Goal: Task Accomplishment & Management: Complete application form

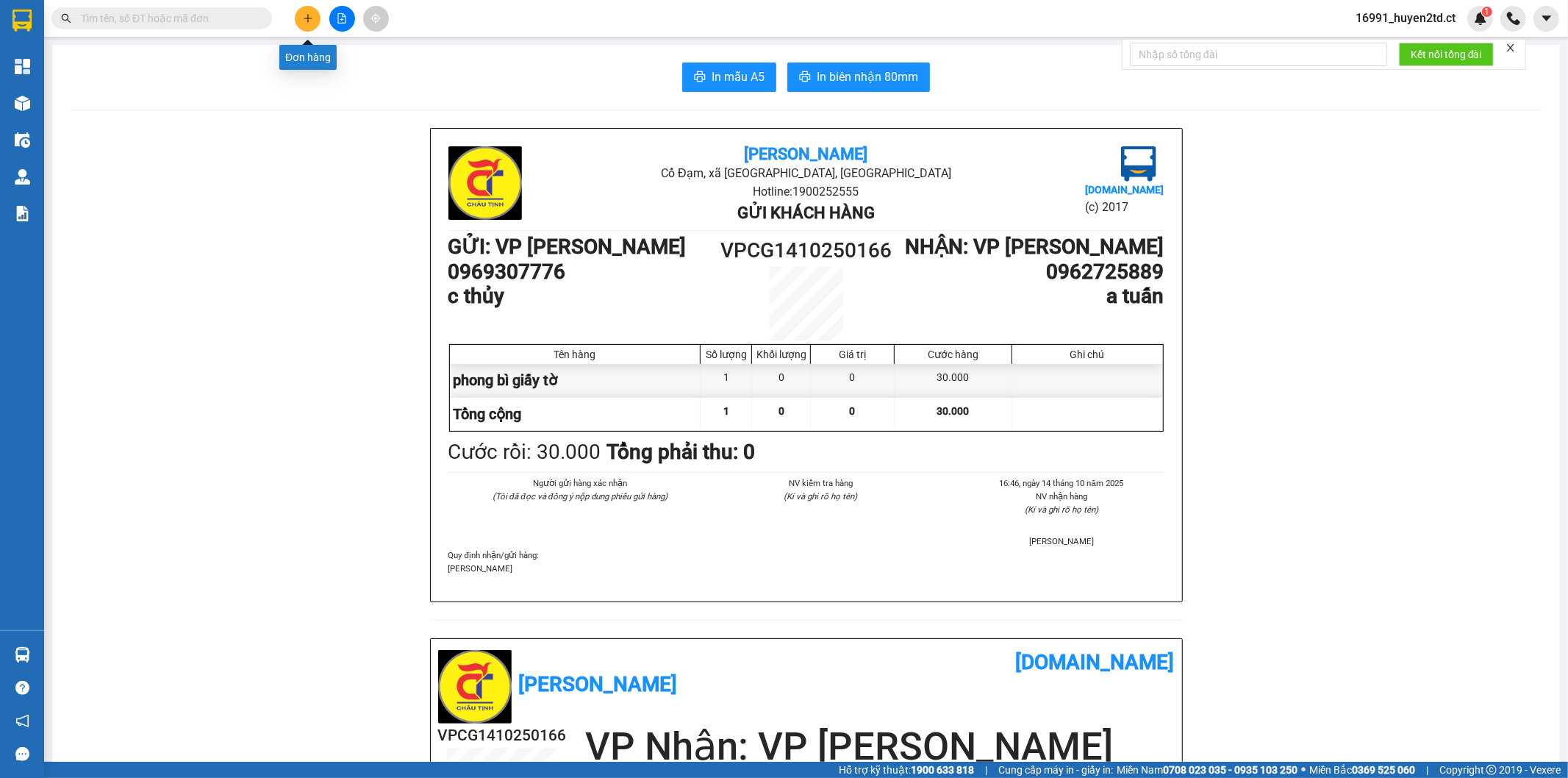
click at [306, 15] on icon "plus" at bounding box center [308, 18] width 10 height 10
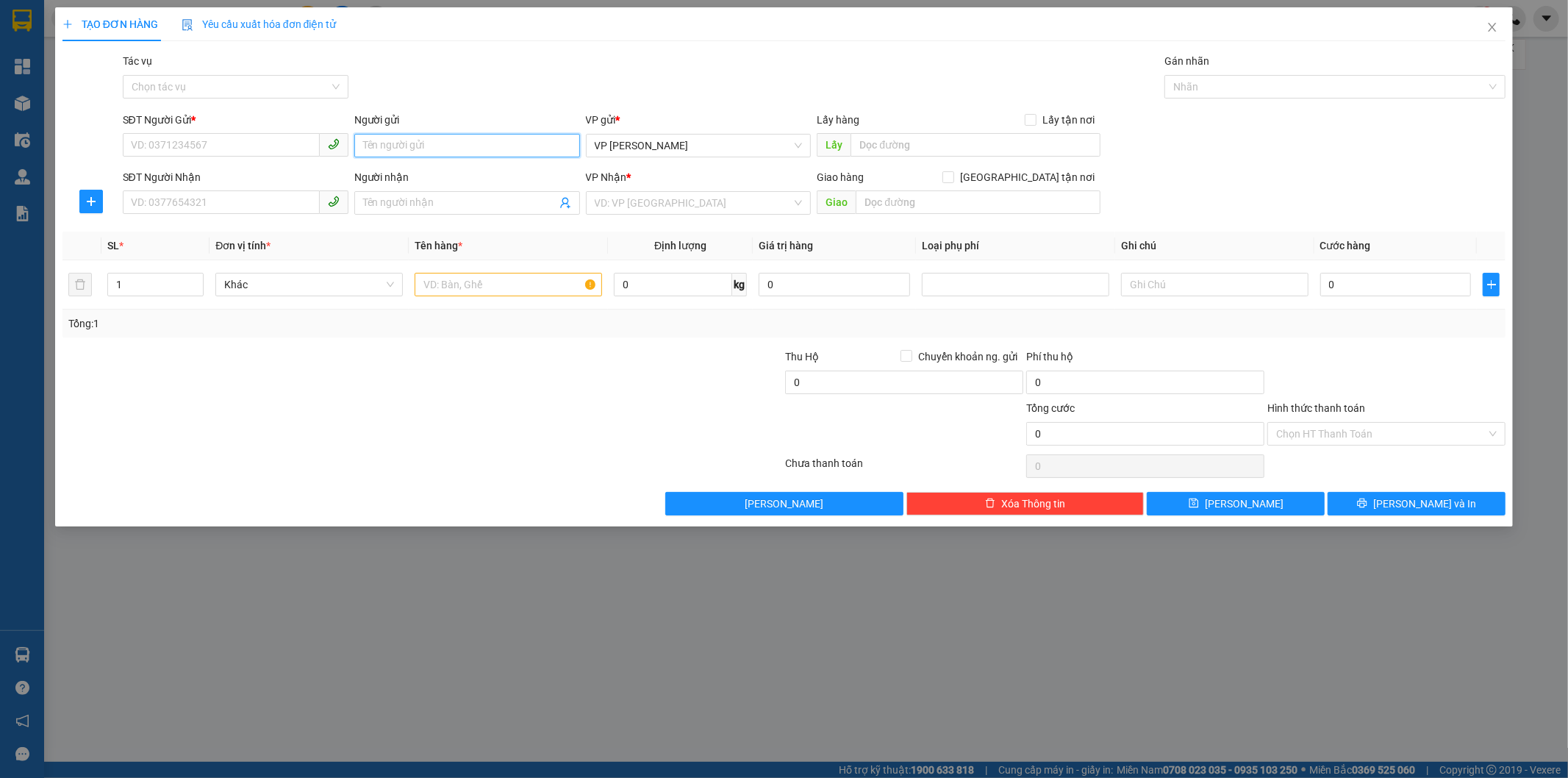
click at [444, 149] on input "Người gửi" at bounding box center [467, 145] width 225 height 23
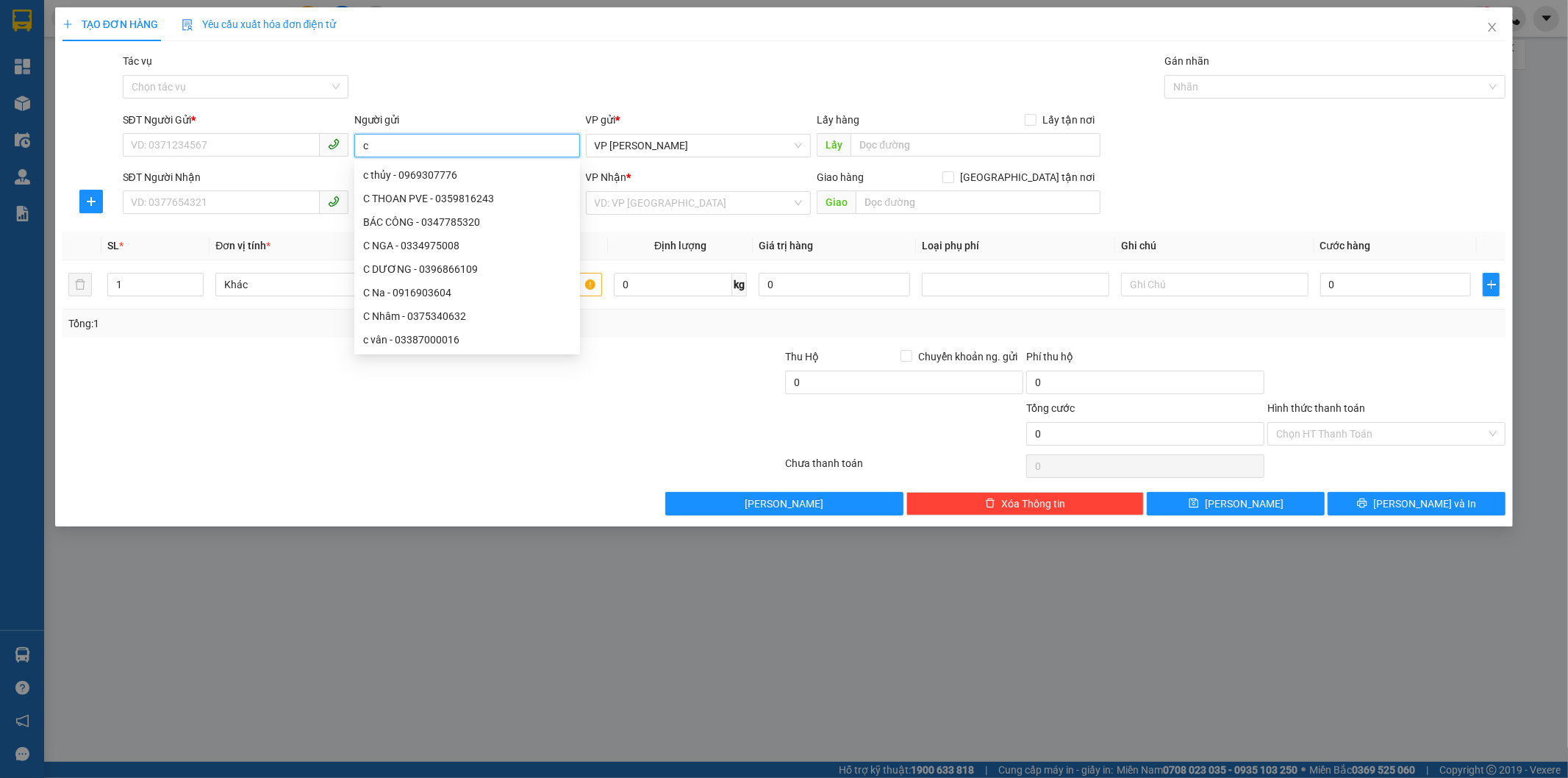
type input "c"
type input "c yến"
click at [269, 150] on input "SĐT Người Gửi *" at bounding box center [221, 144] width 197 height 23
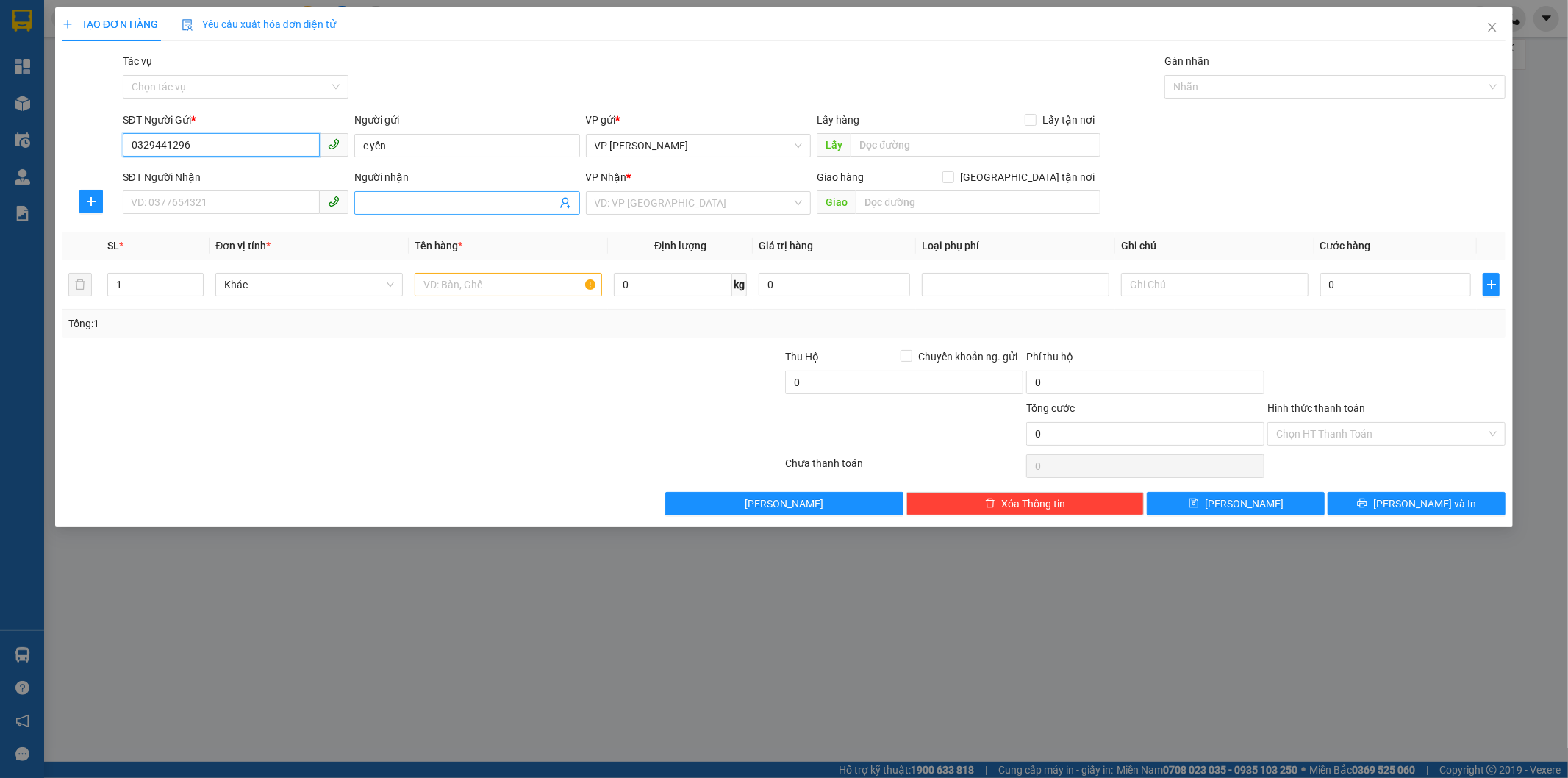
type input "0329441296"
click at [438, 204] on input "Người nhận" at bounding box center [460, 202] width 194 height 16
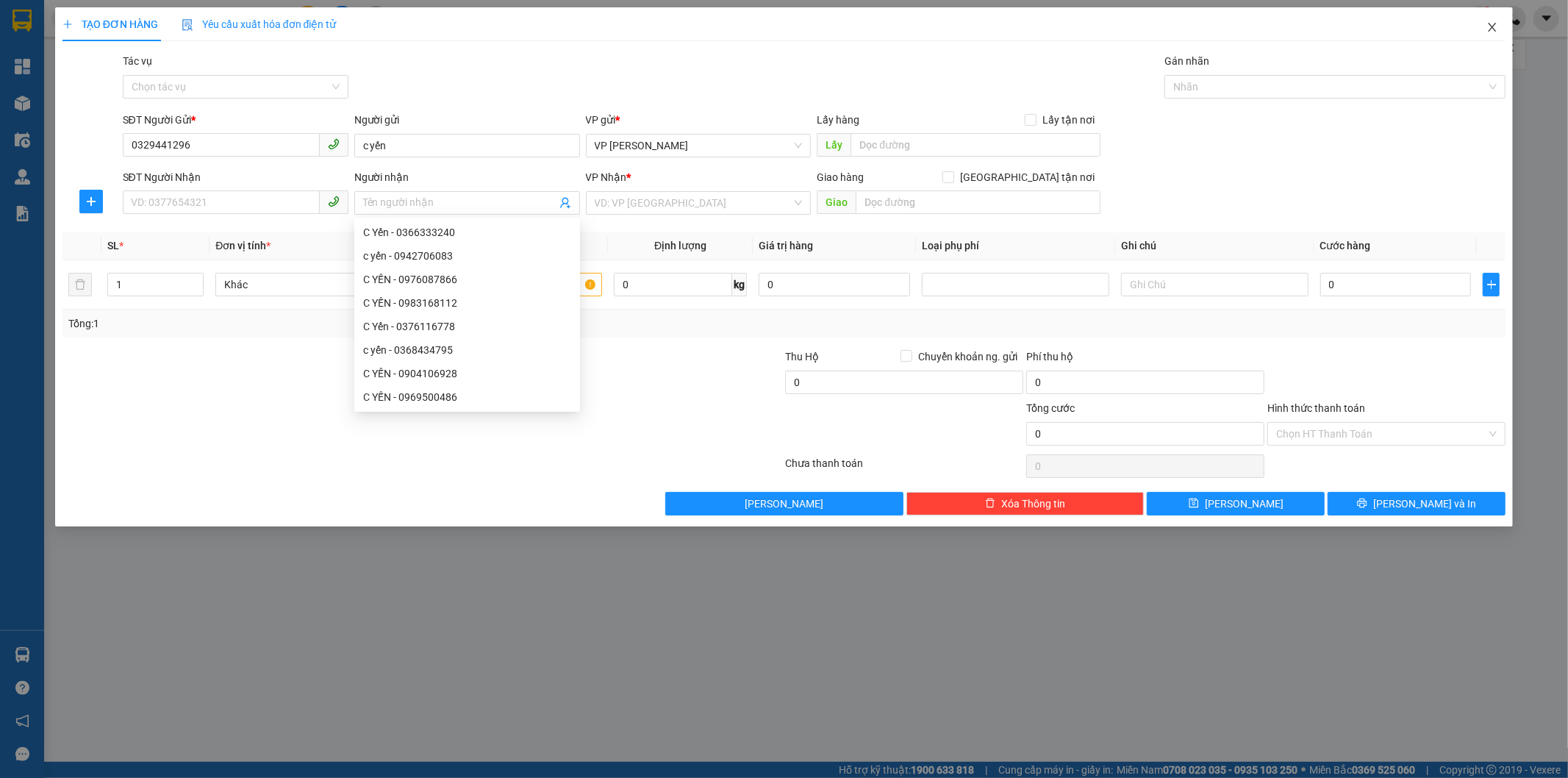
click at [1492, 20] on span "Close" at bounding box center [1492, 28] width 41 height 41
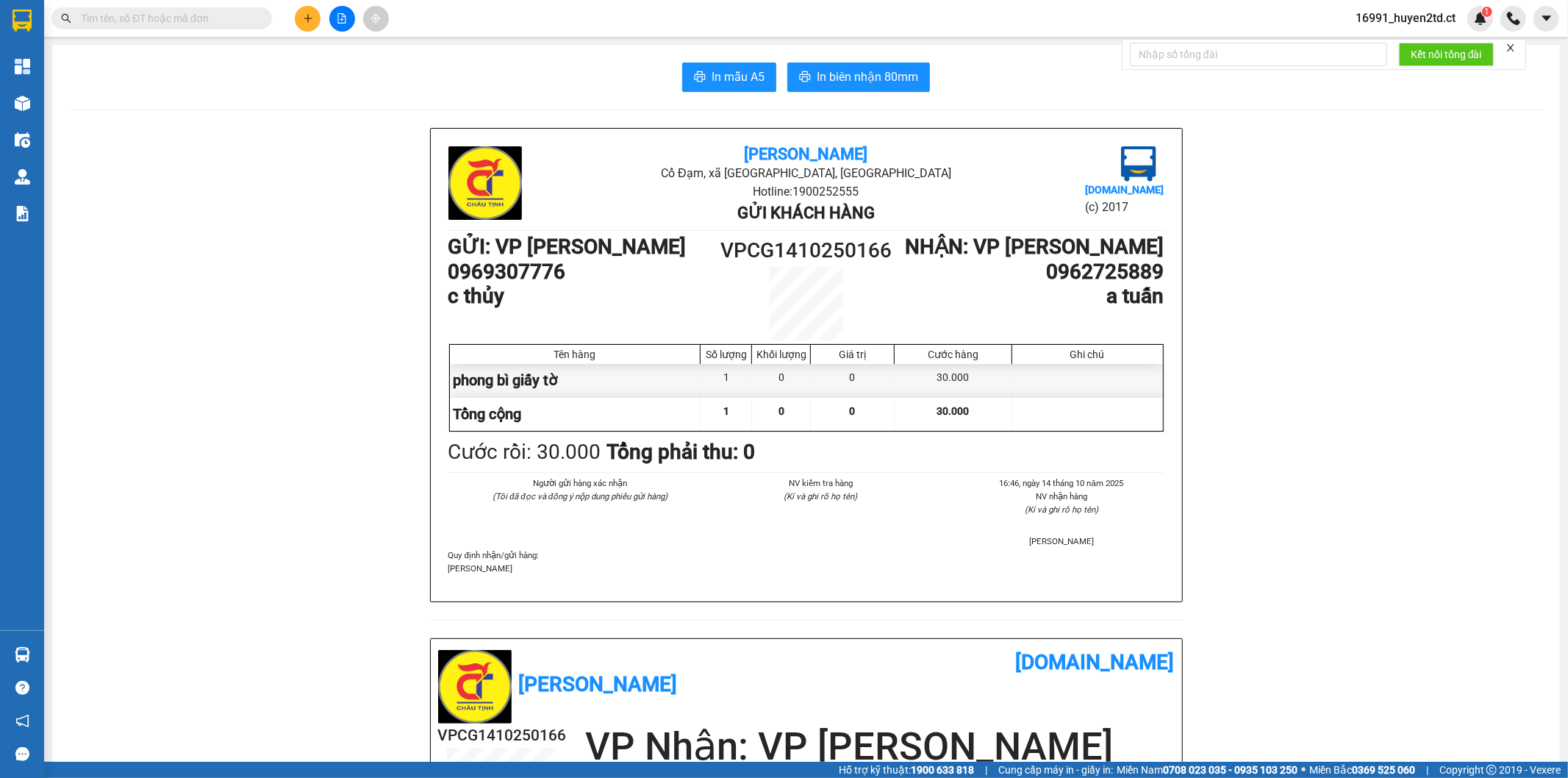
click at [311, 10] on button at bounding box center [307, 19] width 25 height 25
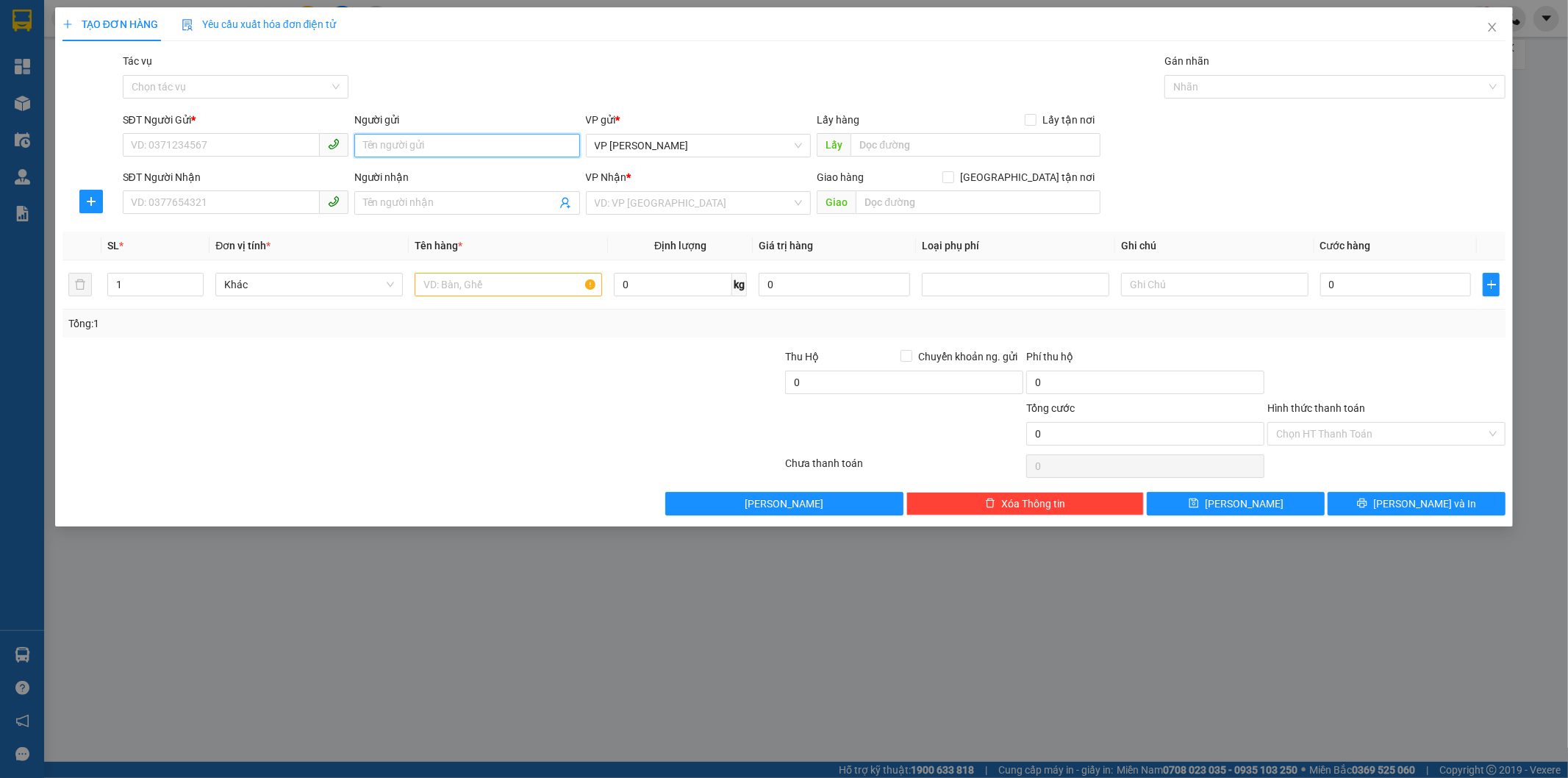
click at [438, 136] on input "Người gửi" at bounding box center [467, 145] width 225 height 23
type input "chú linh"
click at [244, 134] on input "SĐT Người Gửi *" at bounding box center [221, 144] width 197 height 23
type input "0988444667"
click at [437, 210] on span at bounding box center [467, 203] width 225 height 23
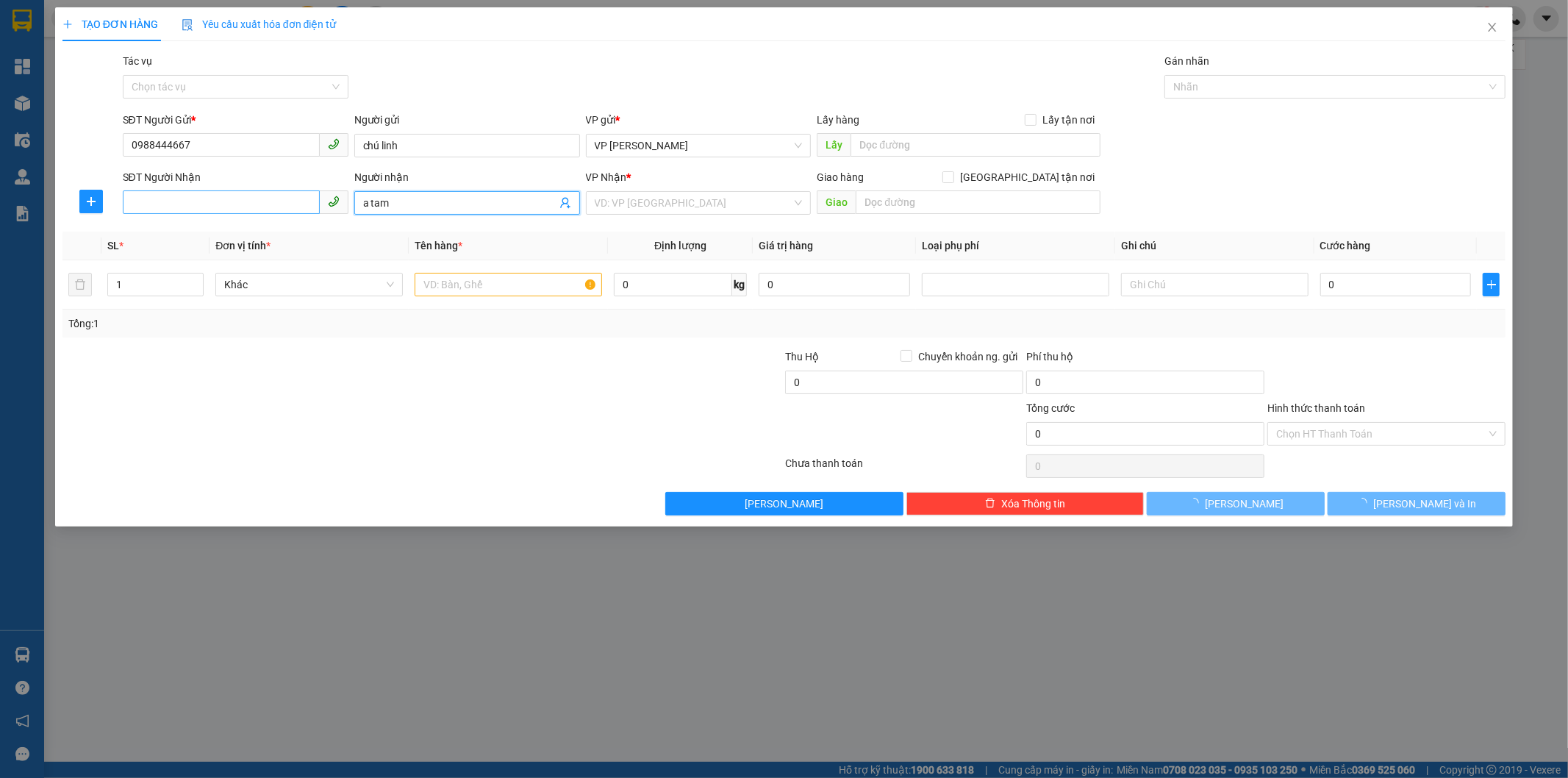
type input "a tam"
click at [302, 205] on input "SĐT Người Nhận" at bounding box center [221, 202] width 197 height 23
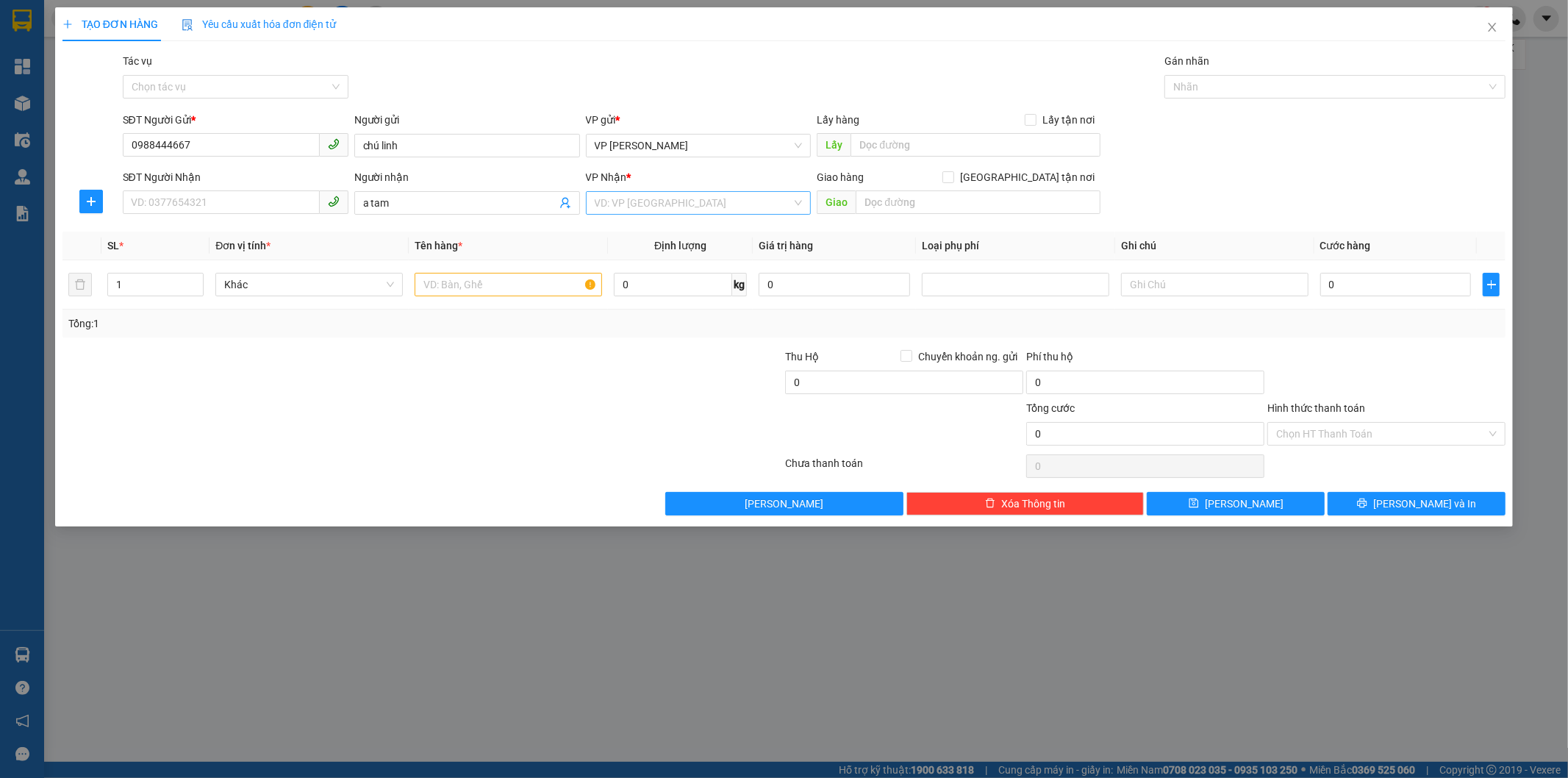
click at [627, 194] on input "search" at bounding box center [694, 203] width 198 height 22
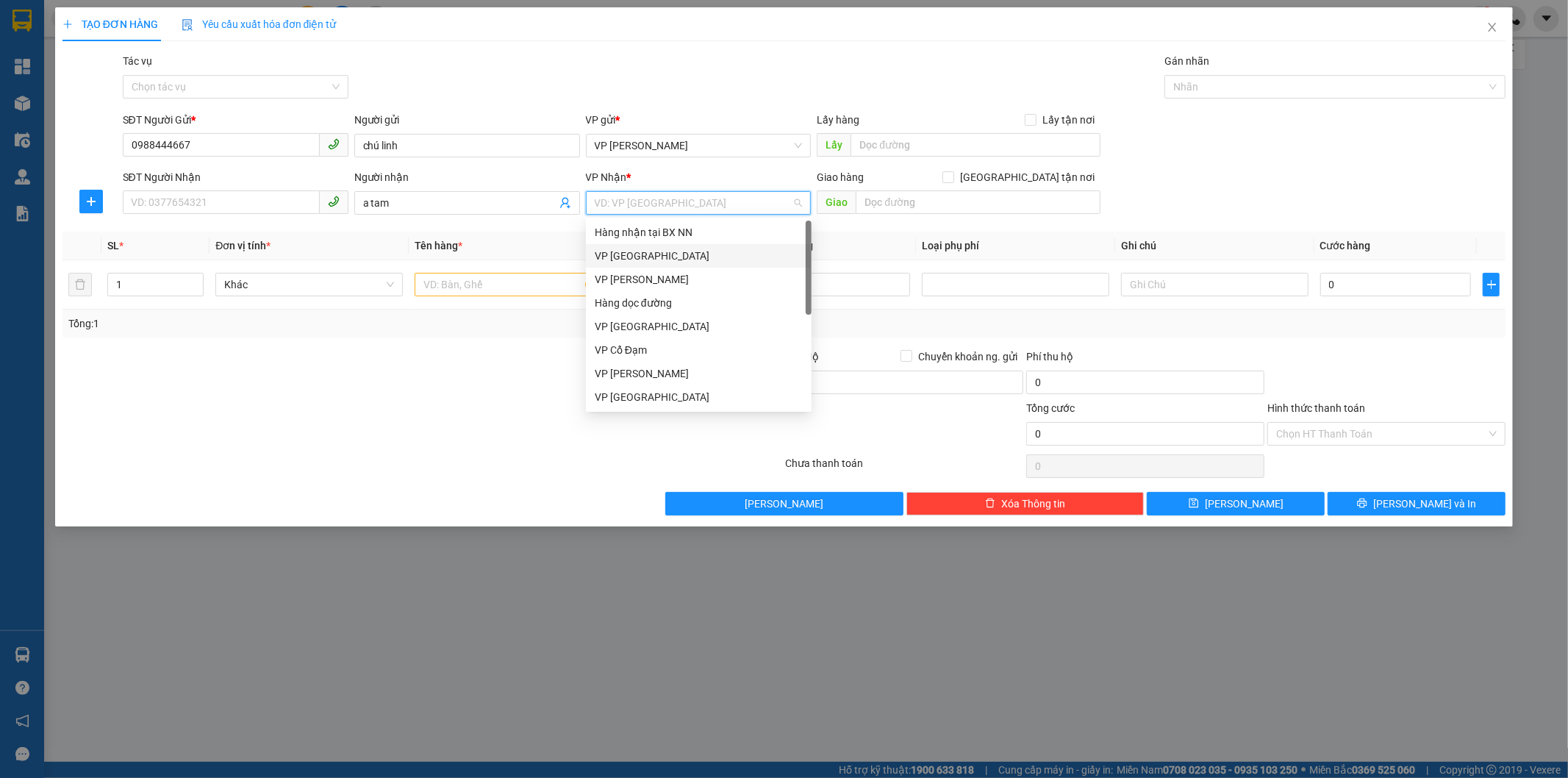
click at [657, 260] on div "VP [GEOGRAPHIC_DATA]" at bounding box center [699, 255] width 208 height 16
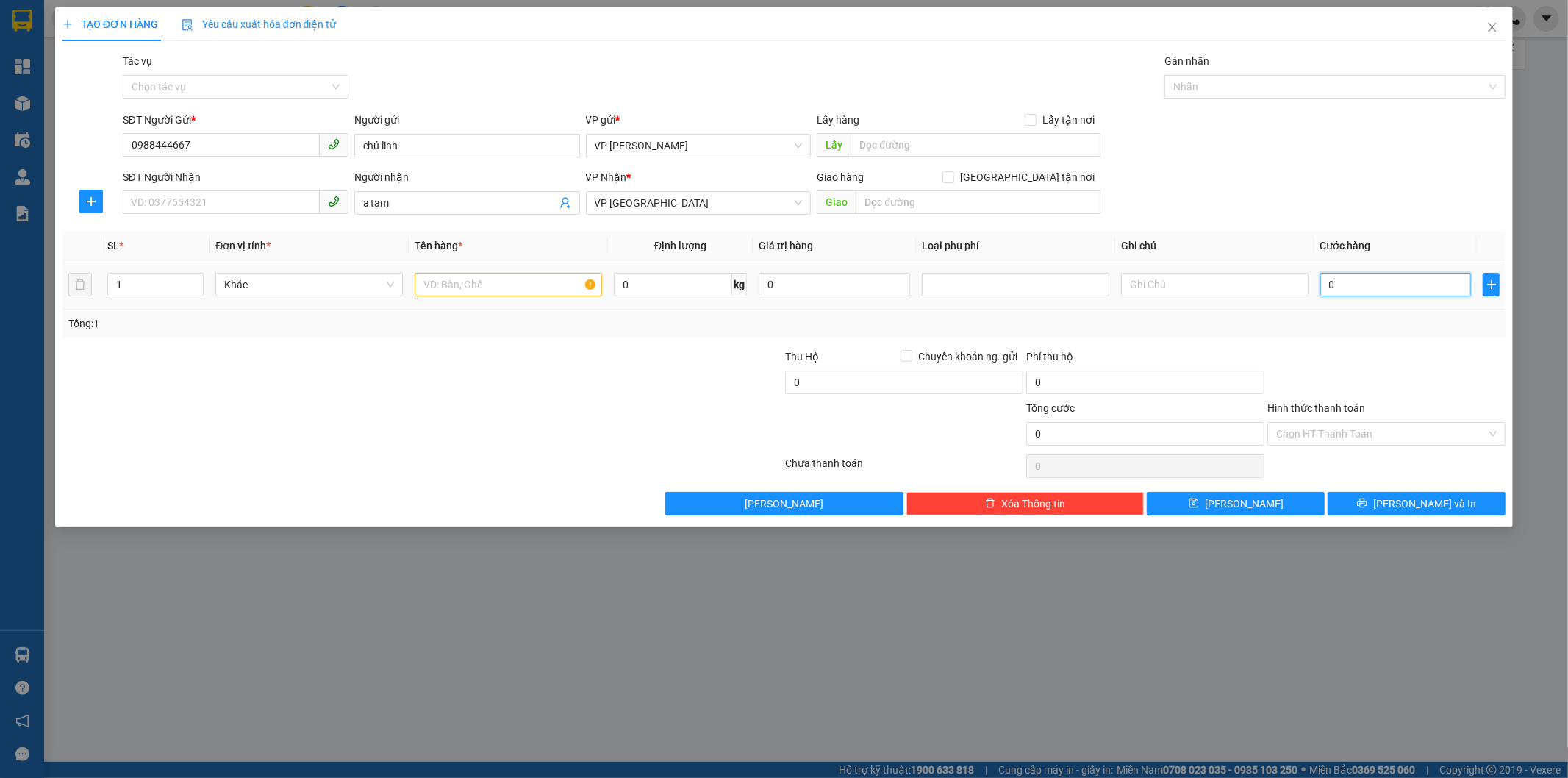
click at [1341, 287] on input "0" at bounding box center [1396, 284] width 151 height 23
type input "4"
type input "40"
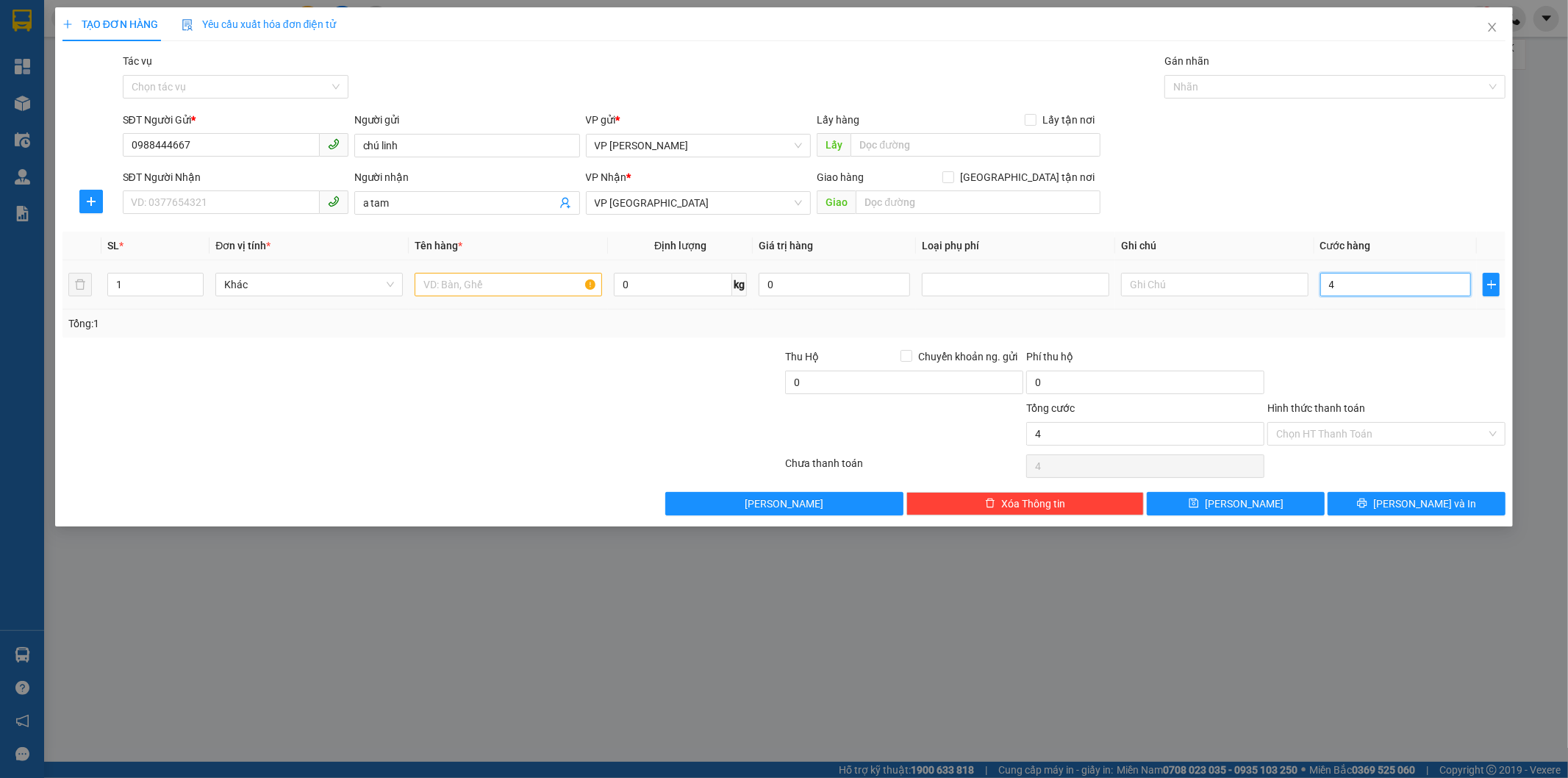
type input "40"
type input "40.000"
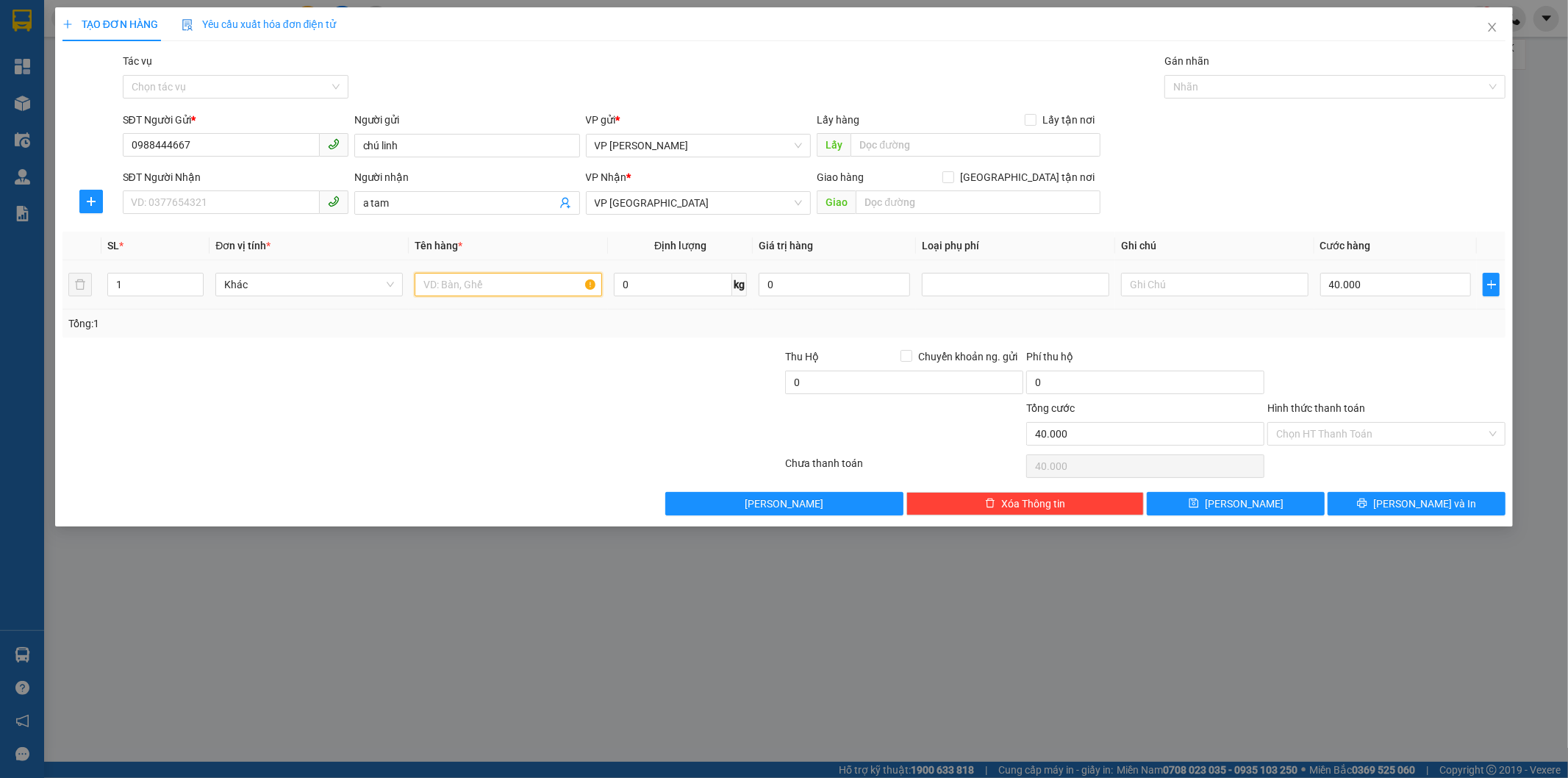
click at [502, 284] on input "text" at bounding box center [508, 284] width 188 height 23
click at [246, 207] on input "SĐT Người Nhận" at bounding box center [221, 202] width 197 height 23
type input "0962690202"
click at [408, 205] on input "a tam" at bounding box center [460, 202] width 194 height 16
type input "a tam(0984312019)"
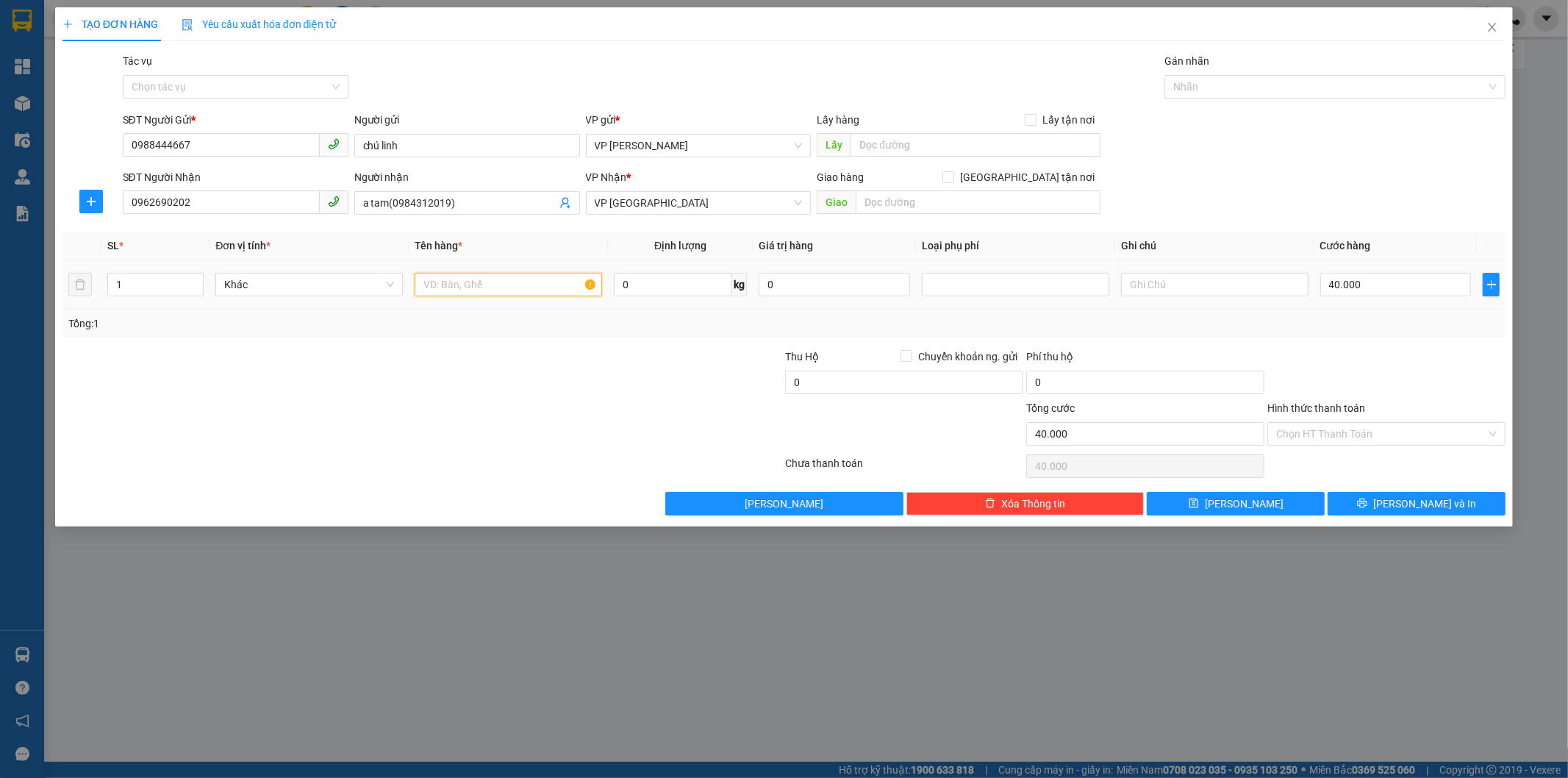
click at [495, 287] on input "text" at bounding box center [508, 284] width 188 height 23
type input "xốp đl"
click at [1364, 498] on button "[PERSON_NAME] và In" at bounding box center [1417, 503] width 178 height 23
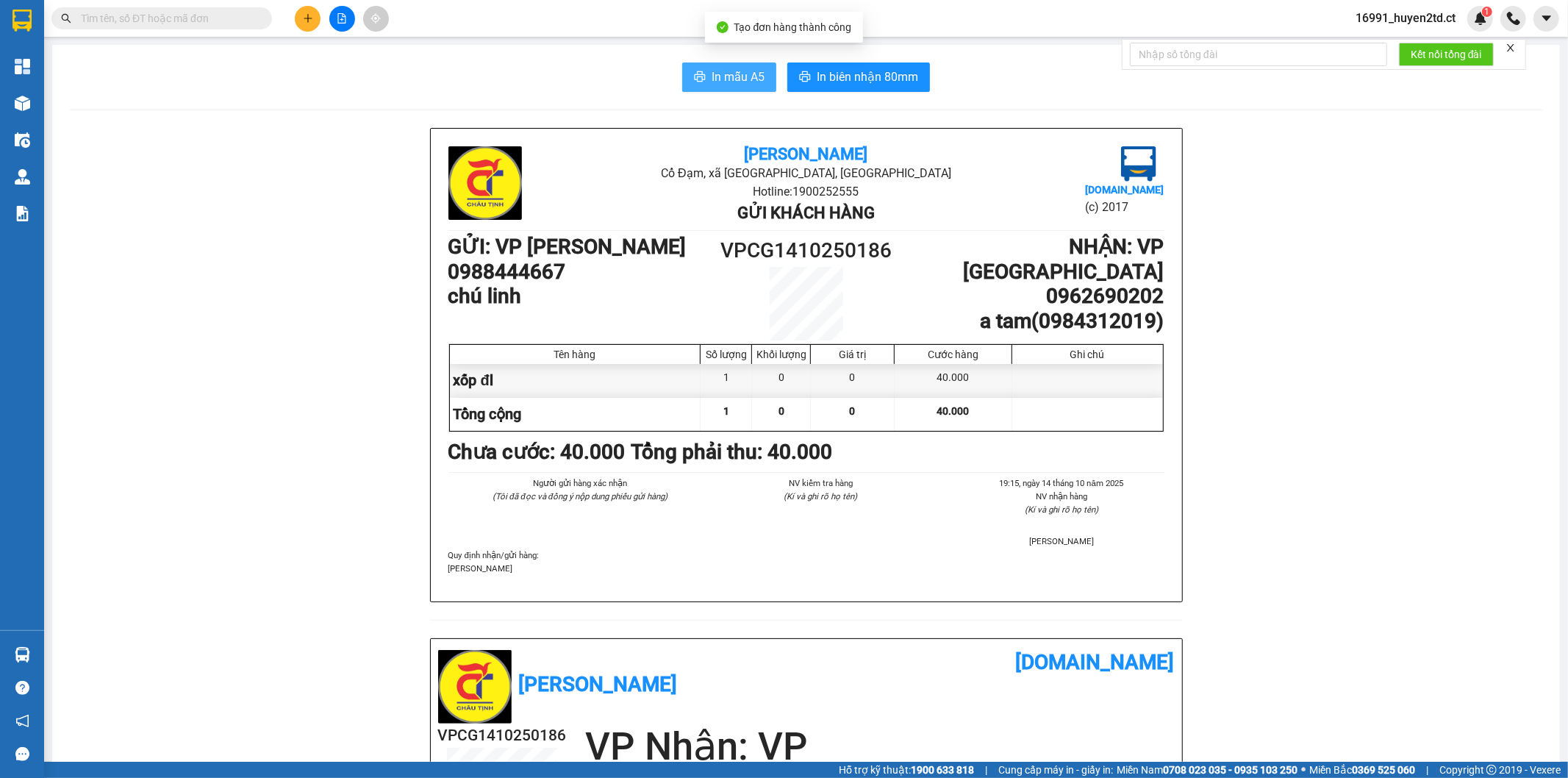
click at [738, 69] on span "In mẫu A5" at bounding box center [738, 77] width 53 height 19
click at [313, 15] on icon "plus" at bounding box center [308, 18] width 10 height 10
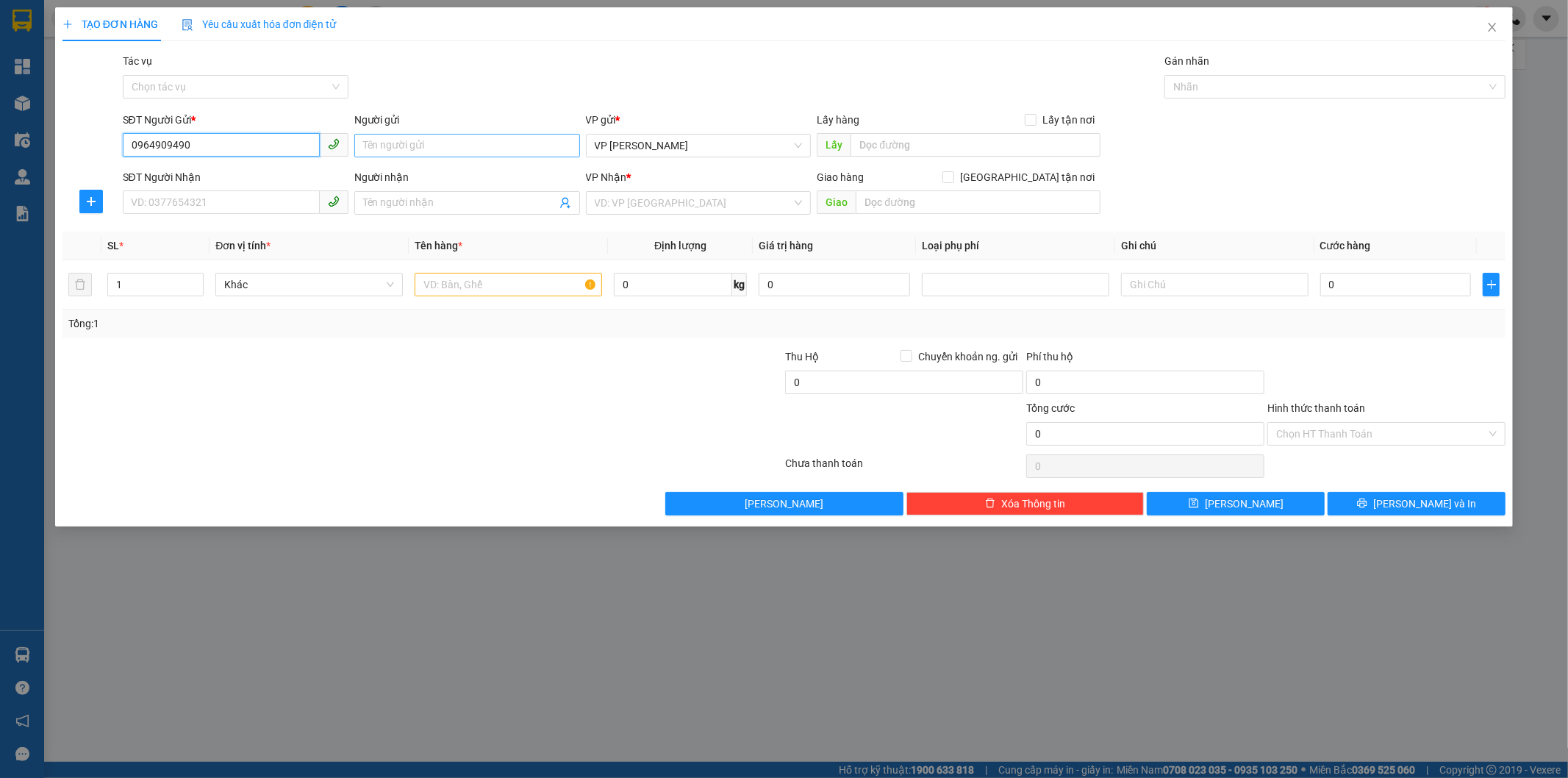
type input "0964909490"
click at [394, 140] on input "Người gửi" at bounding box center [467, 145] width 225 height 23
type input "huyền long"
drag, startPoint x: 130, startPoint y: 147, endPoint x: 213, endPoint y: 141, distance: 83.2
click at [213, 141] on input "0964909490" at bounding box center [221, 144] width 197 height 23
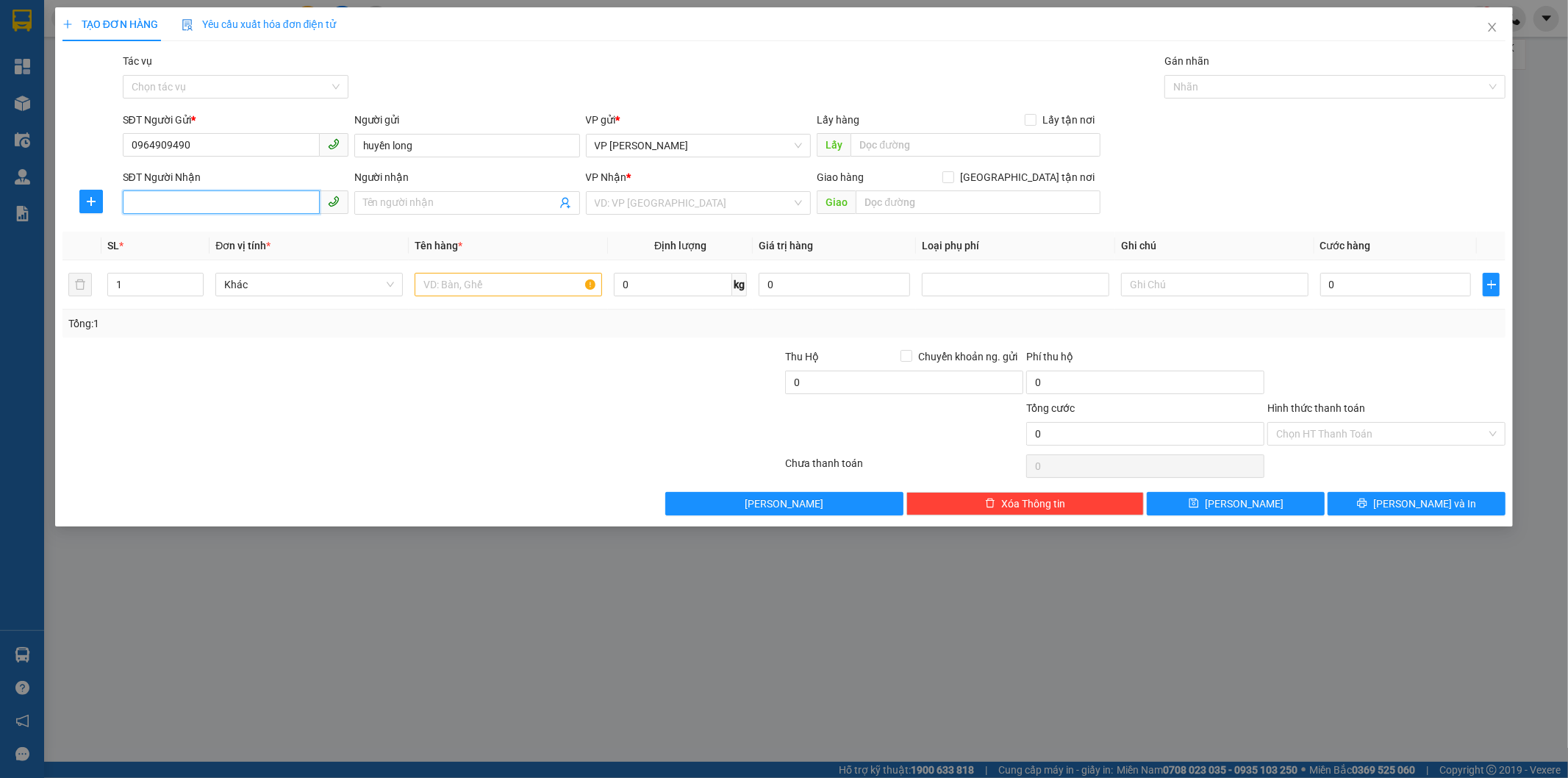
paste input "0964909490"
type input "0964909490"
click at [405, 206] on input "Người nhận" at bounding box center [460, 202] width 194 height 16
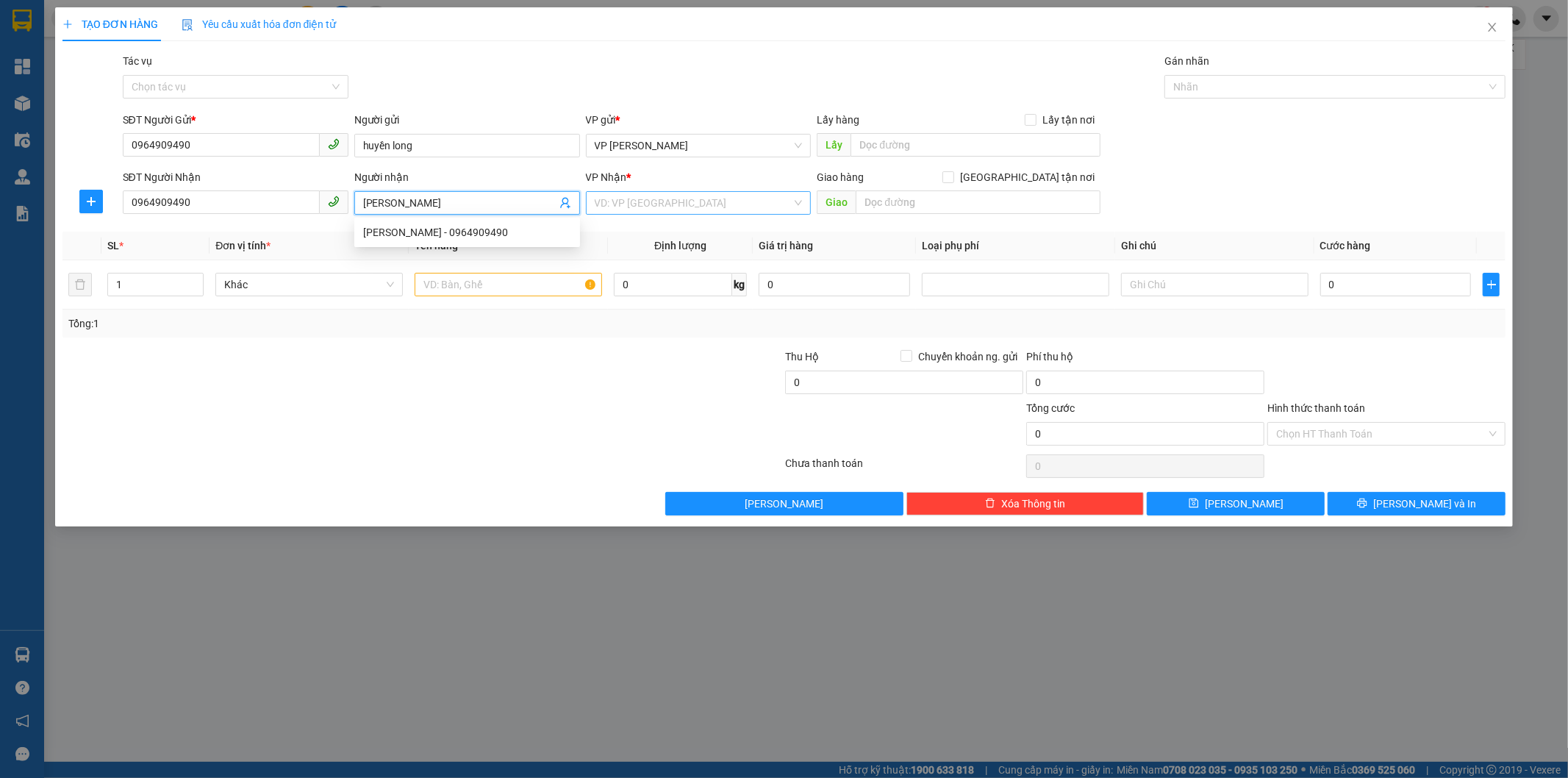
type input "[PERSON_NAME]"
click at [703, 201] on input "search" at bounding box center [694, 203] width 198 height 22
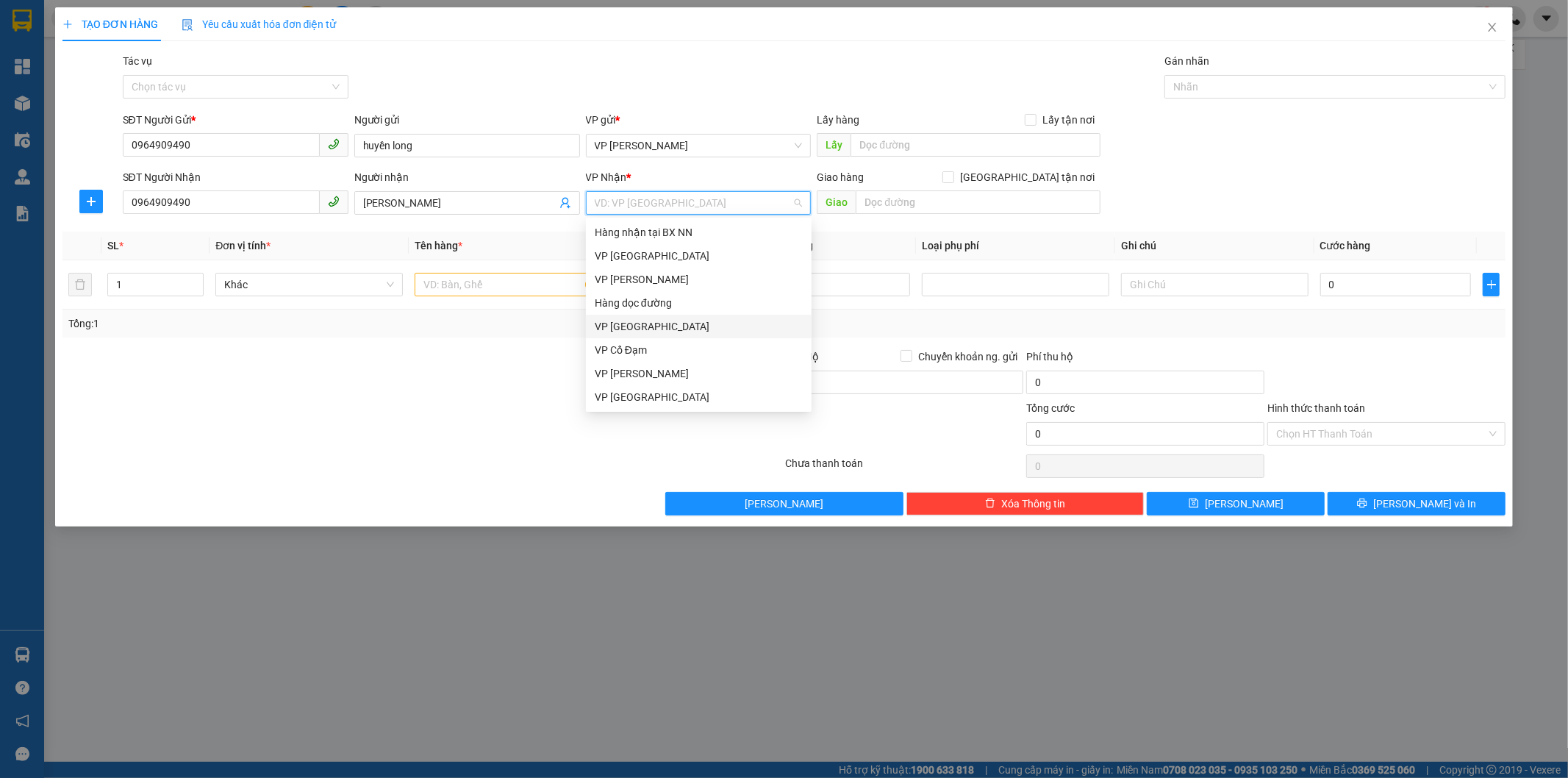
click at [695, 323] on div "VP [GEOGRAPHIC_DATA]" at bounding box center [699, 326] width 208 height 16
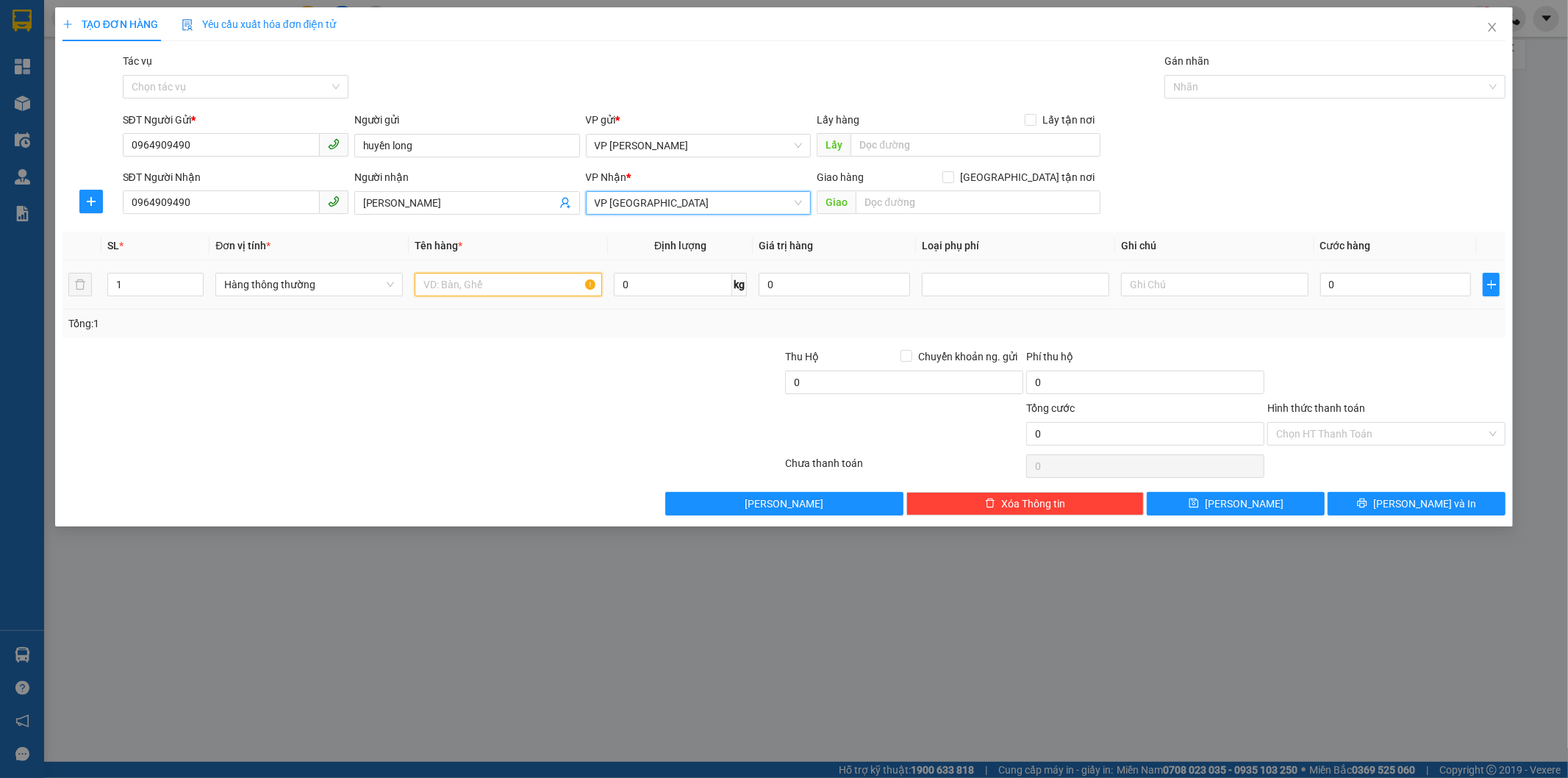
click at [461, 277] on input "text" at bounding box center [508, 284] width 188 height 23
type input "giấy đồ khô"
click at [648, 278] on input "0" at bounding box center [672, 284] width 118 height 23
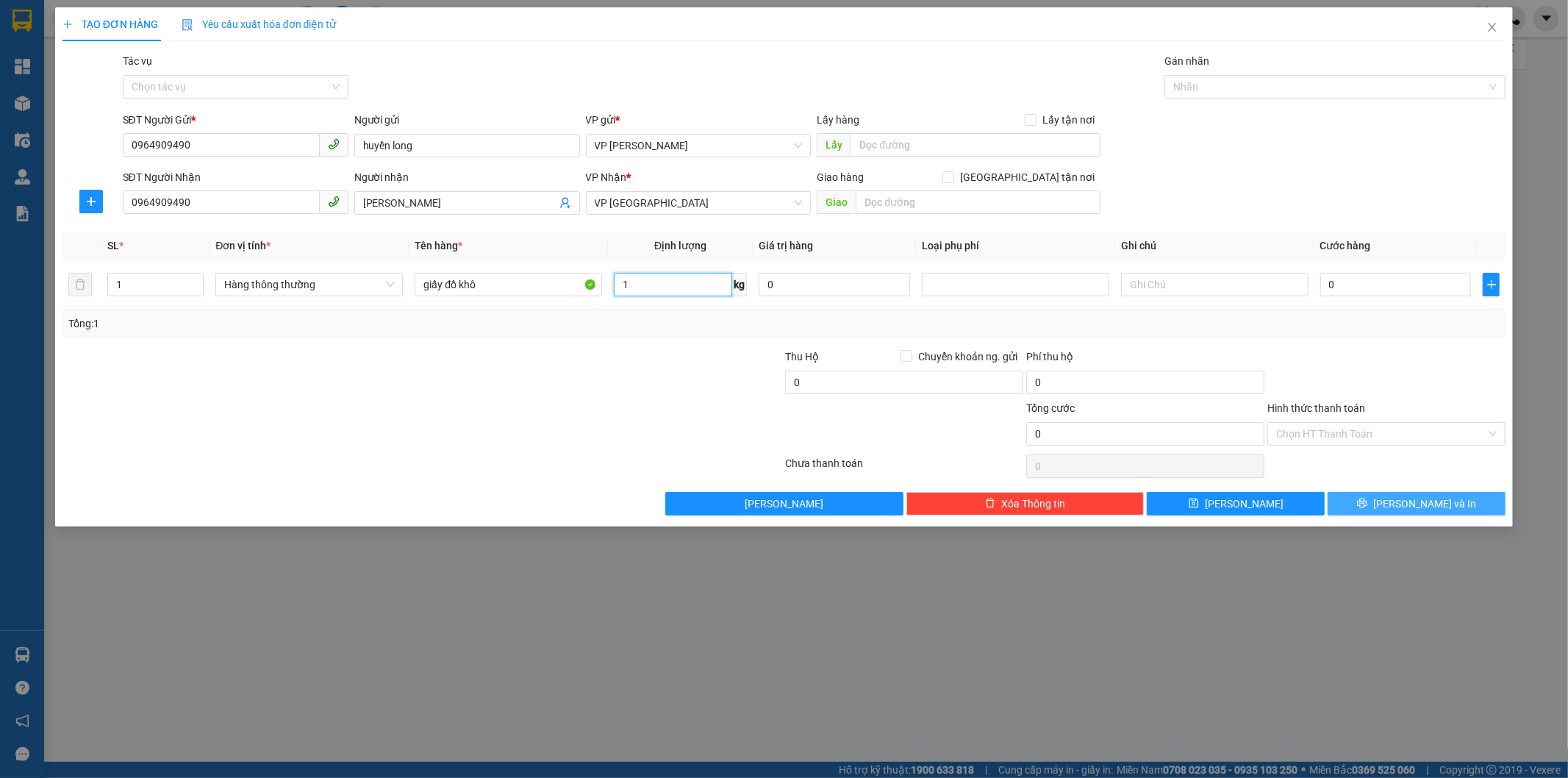
type input "1"
click at [1361, 505] on button "[PERSON_NAME] và In" at bounding box center [1417, 503] width 178 height 23
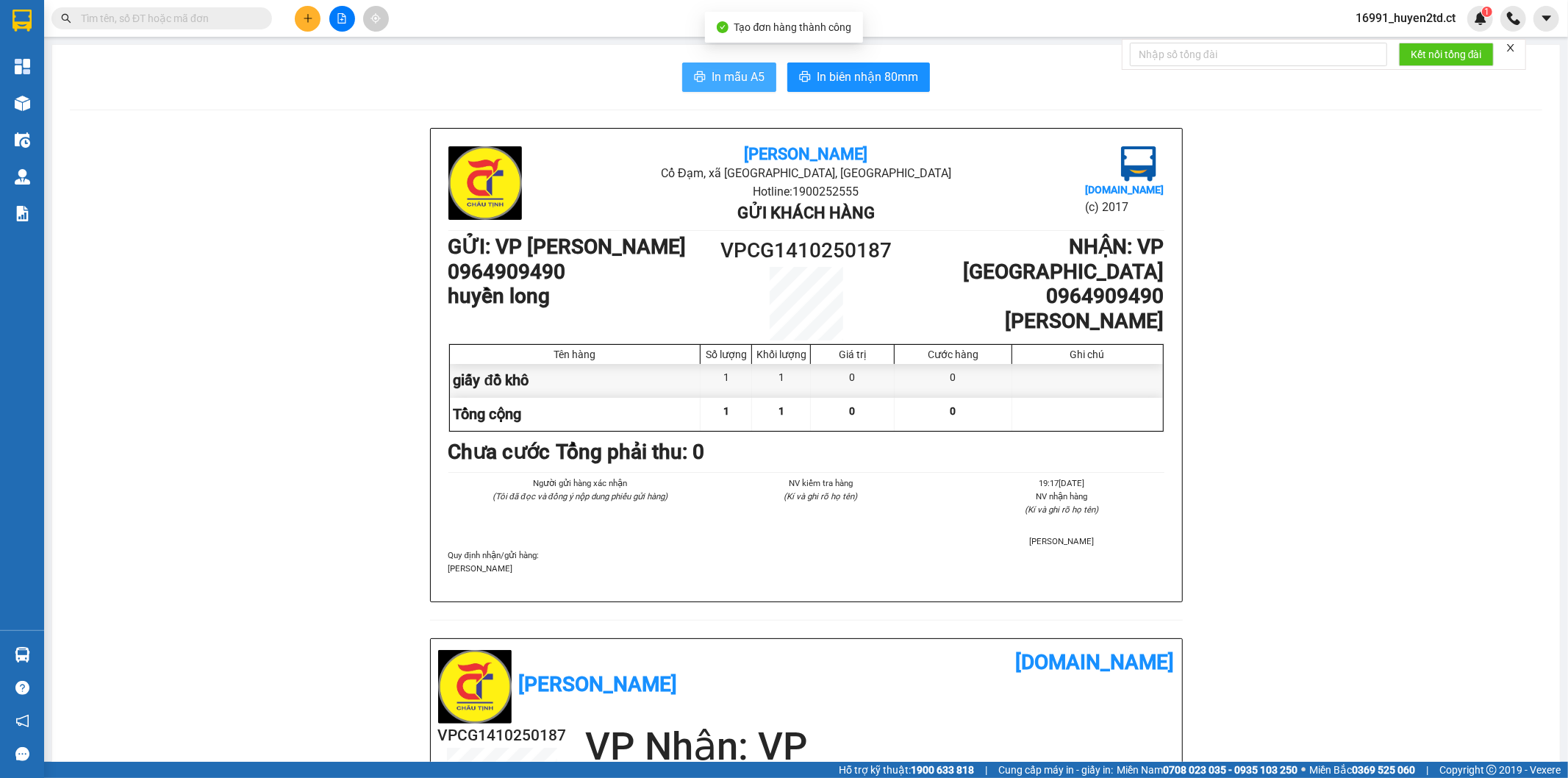
click at [722, 75] on span "In mẫu A5" at bounding box center [738, 77] width 53 height 19
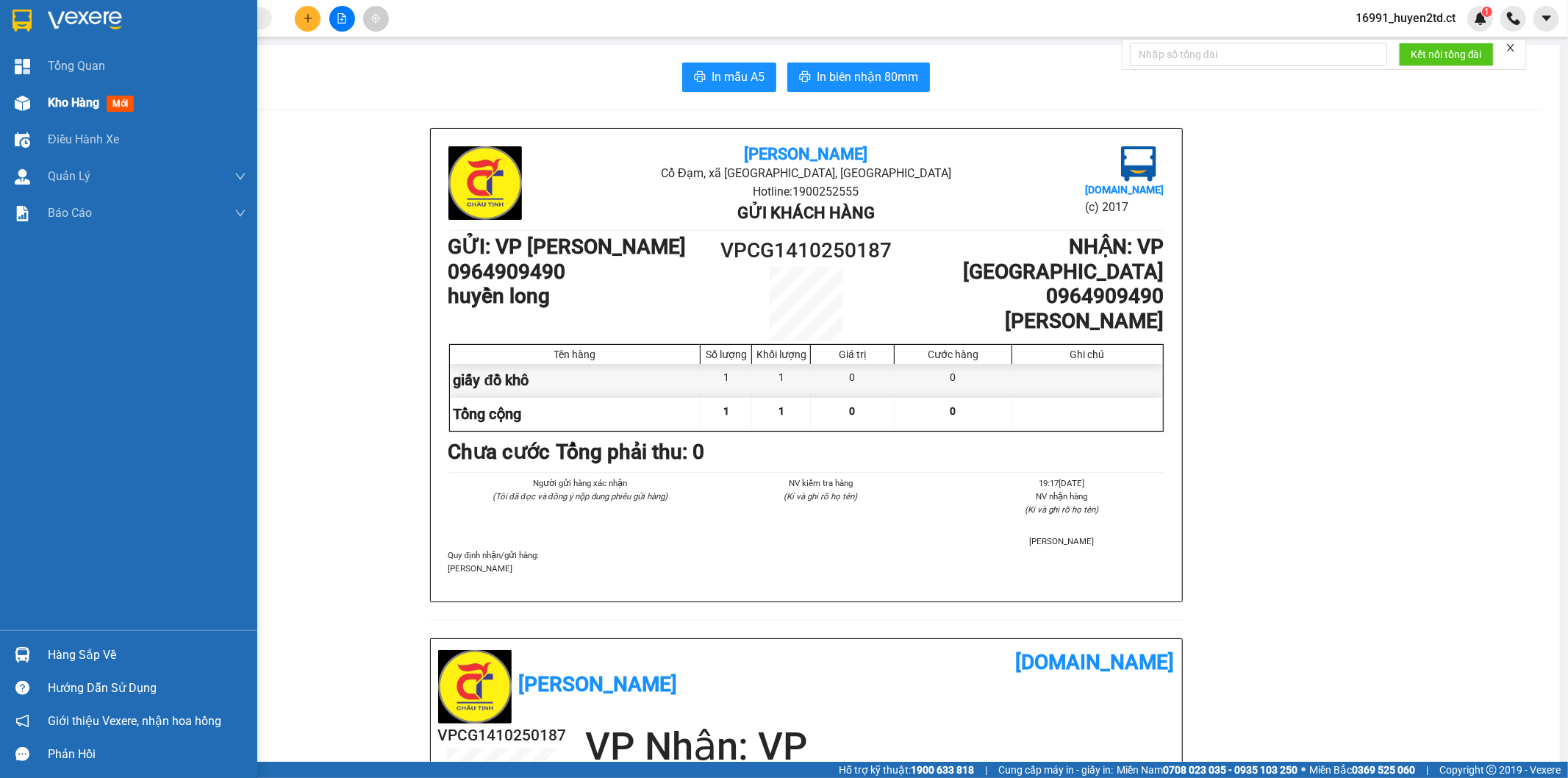
click at [44, 101] on div "Kho hàng mới" at bounding box center [128, 103] width 257 height 37
